Goal: Check status

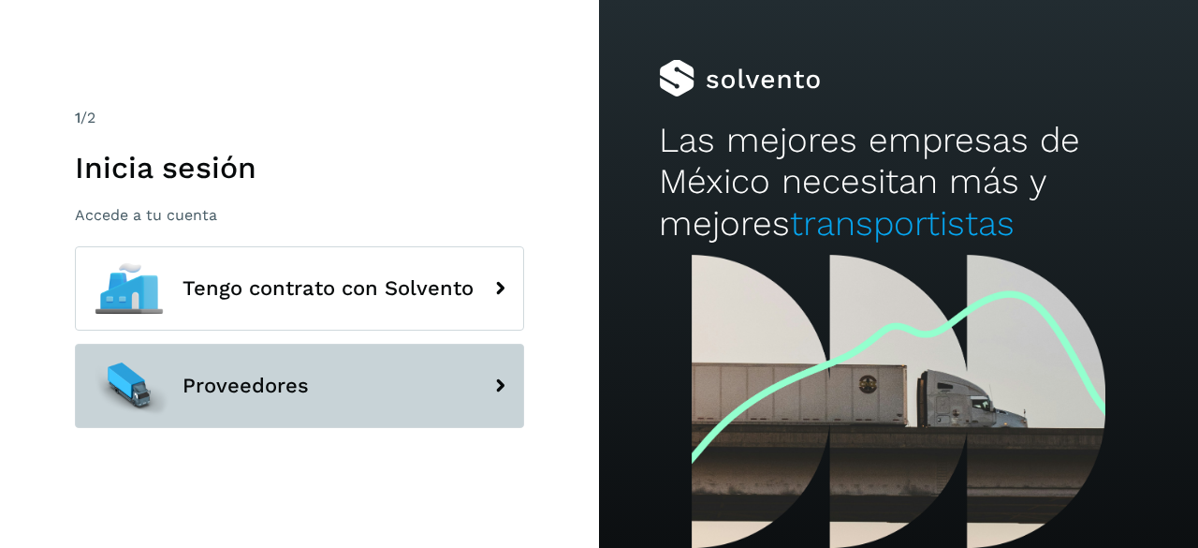
click at [385, 394] on button "Proveedores" at bounding box center [299, 386] width 449 height 84
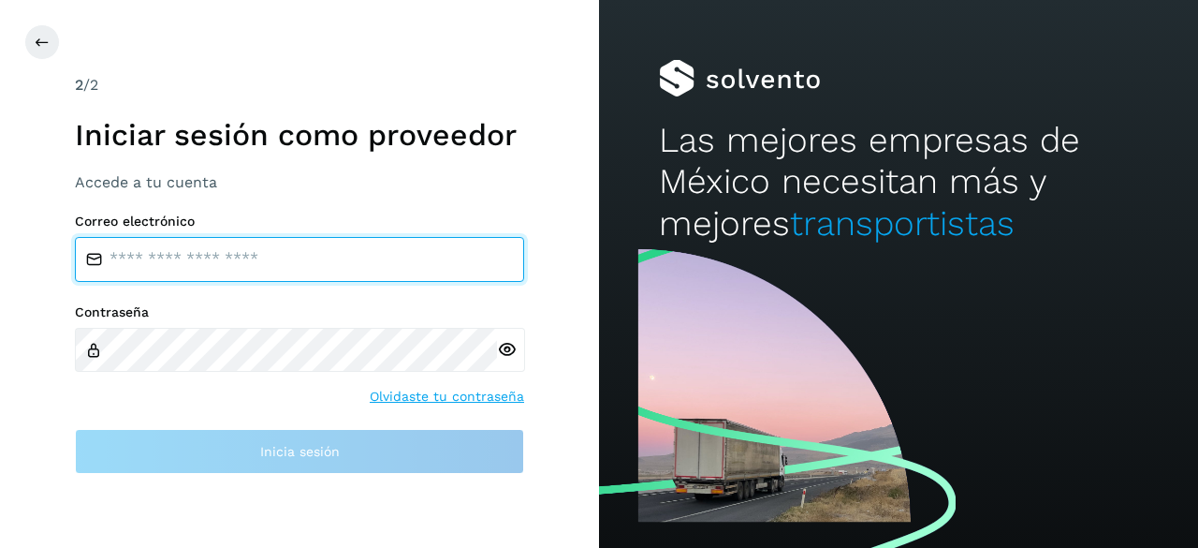
click at [220, 261] on input "email" at bounding box center [299, 259] width 449 height 45
type input "**********"
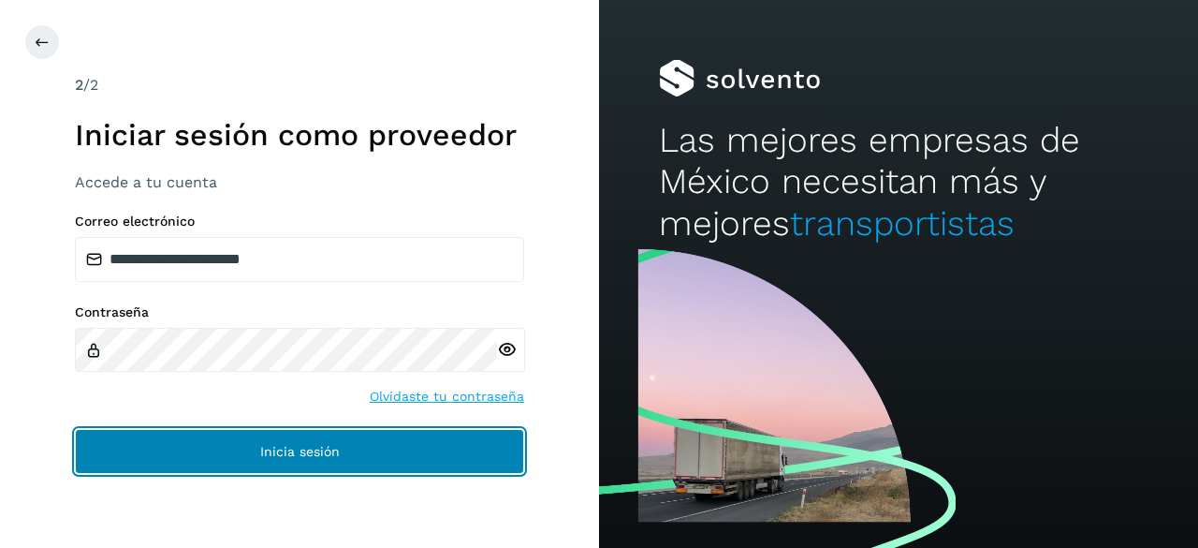
click at [227, 442] on button "Inicia sesión" at bounding box center [299, 451] width 449 height 45
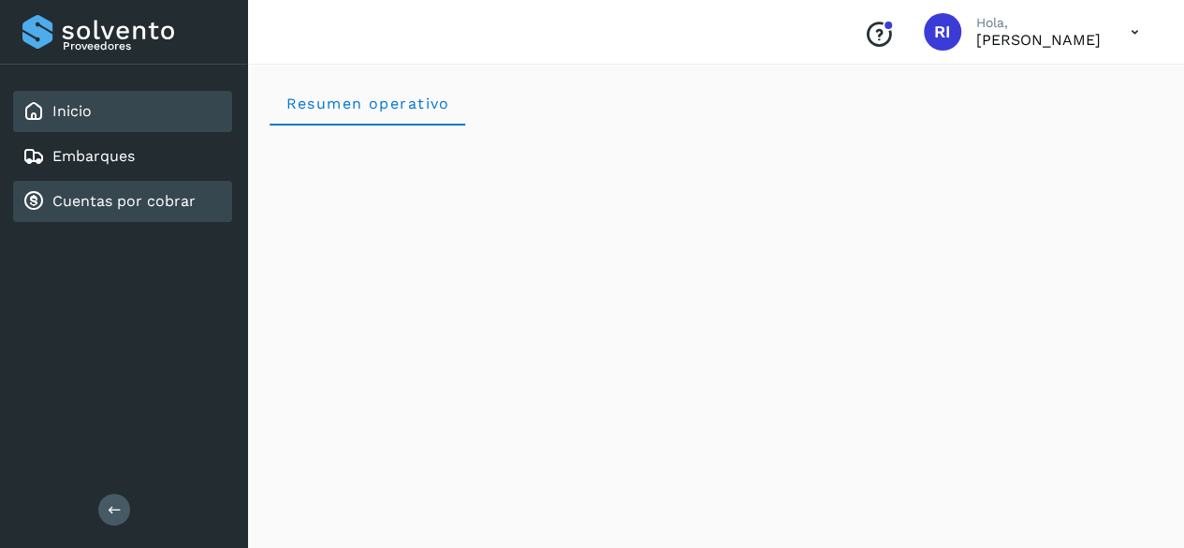
click at [95, 199] on link "Cuentas por cobrar" at bounding box center [123, 201] width 143 height 18
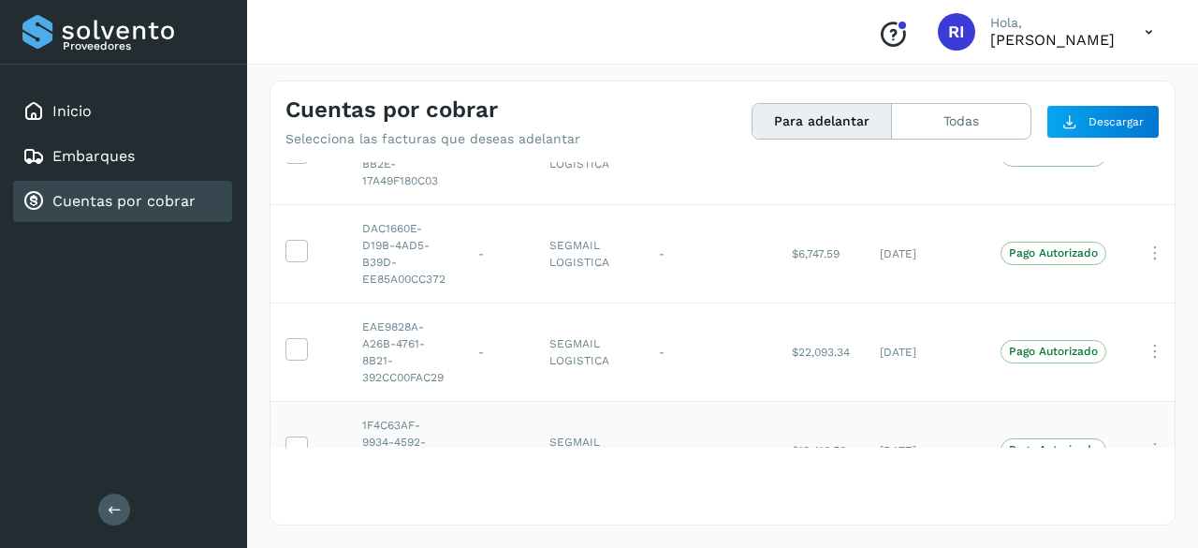
scroll to position [80, 0]
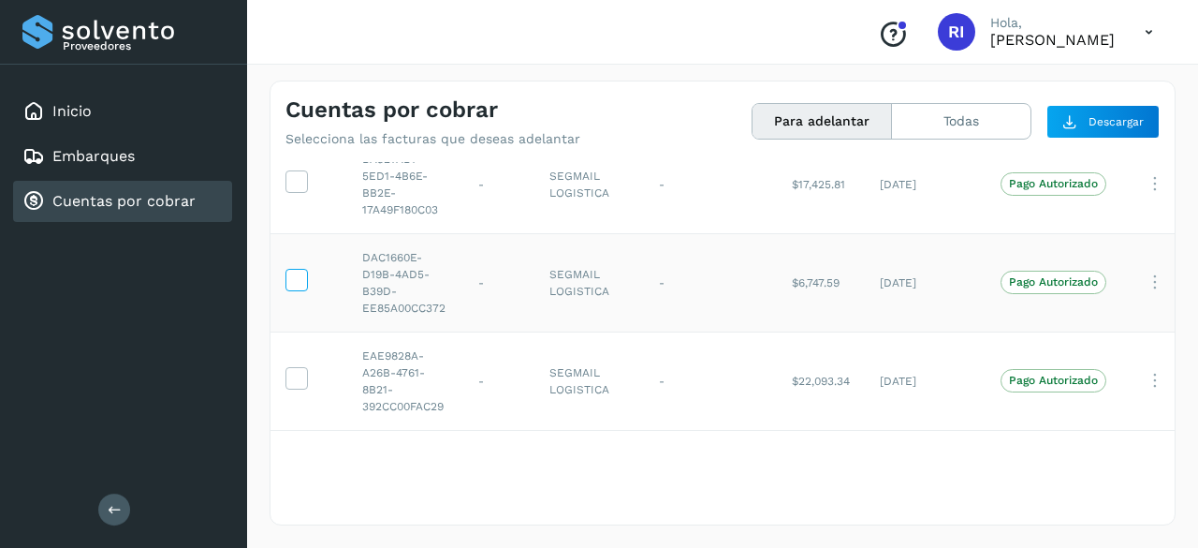
click at [301, 269] on icon at bounding box center [296, 279] width 20 height 20
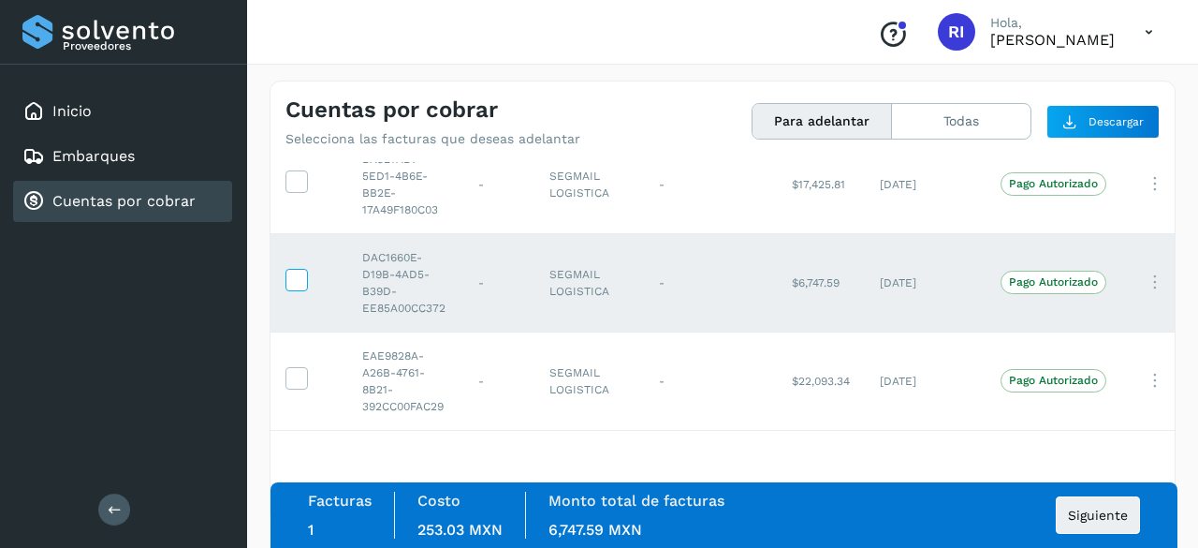
click at [301, 269] on icon at bounding box center [296, 279] width 20 height 20
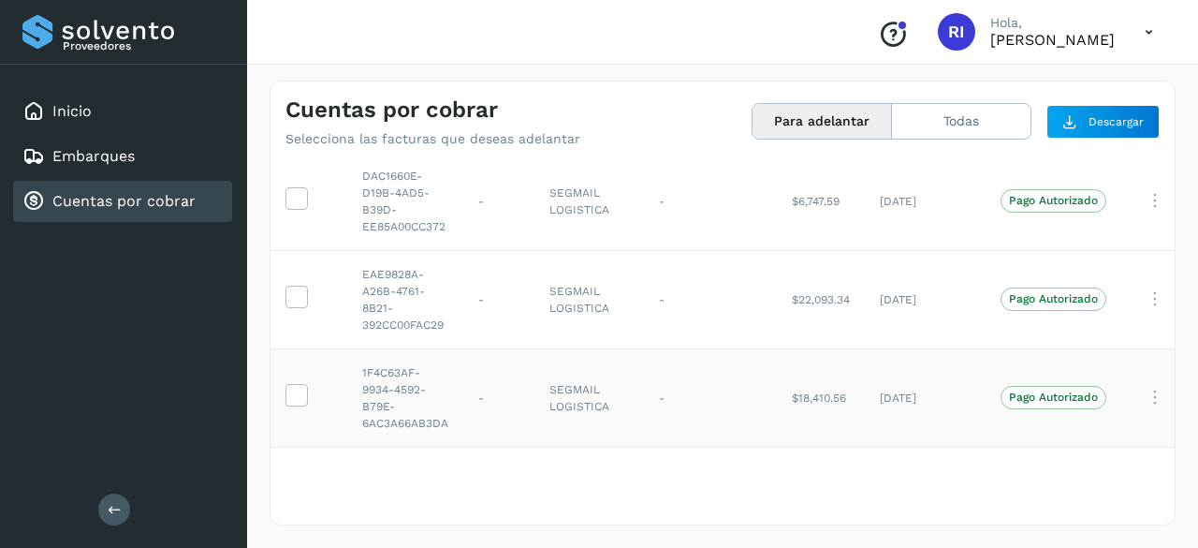
scroll to position [173, 0]
click at [650, 466] on div "Selecciona todas las facturas disponibles para adelanto Factura Folio Cliente R…" at bounding box center [723, 342] width 904 height 360
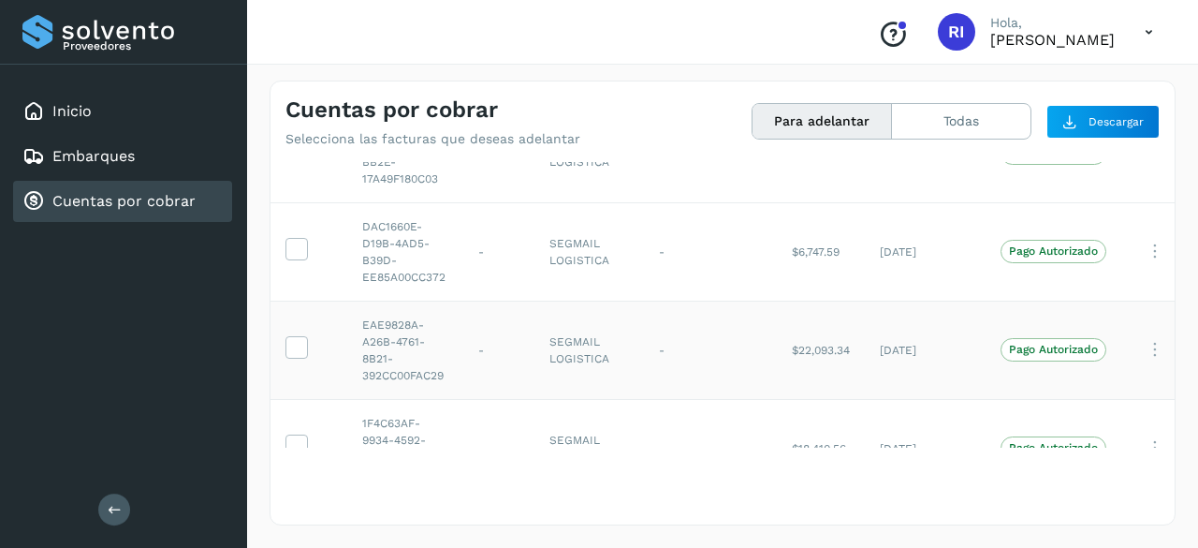
scroll to position [0, 0]
